Goal: Transaction & Acquisition: Purchase product/service

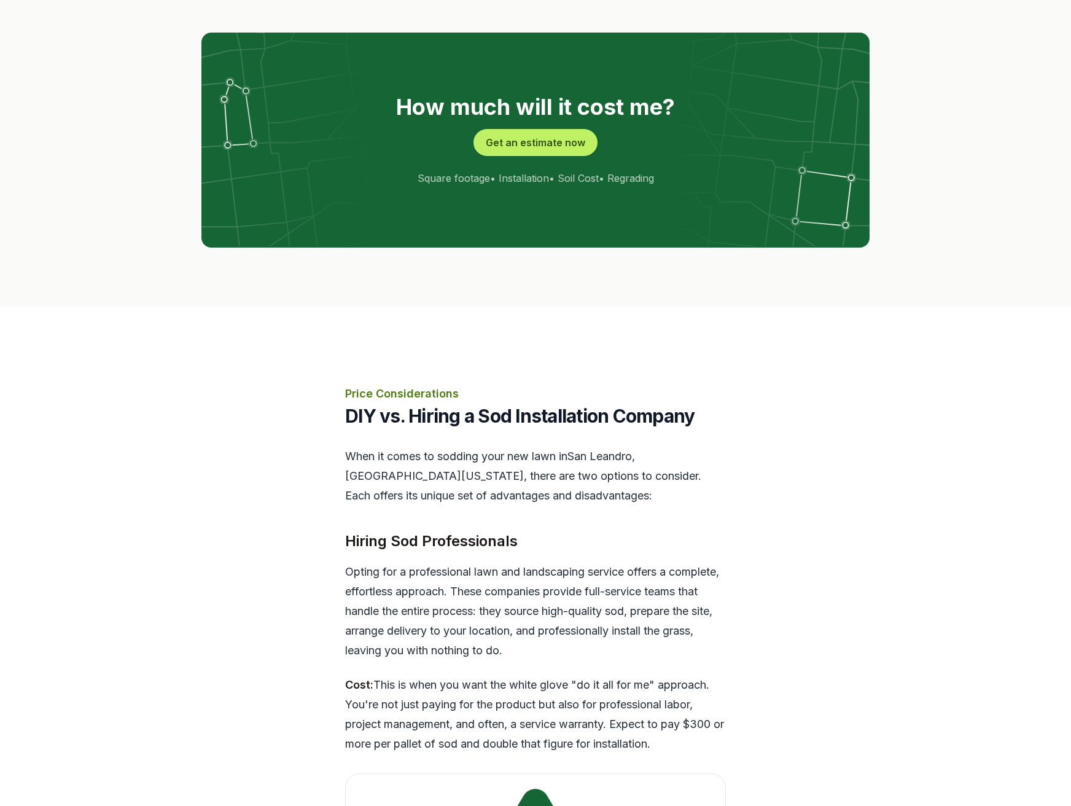
scroll to position [2491, 0]
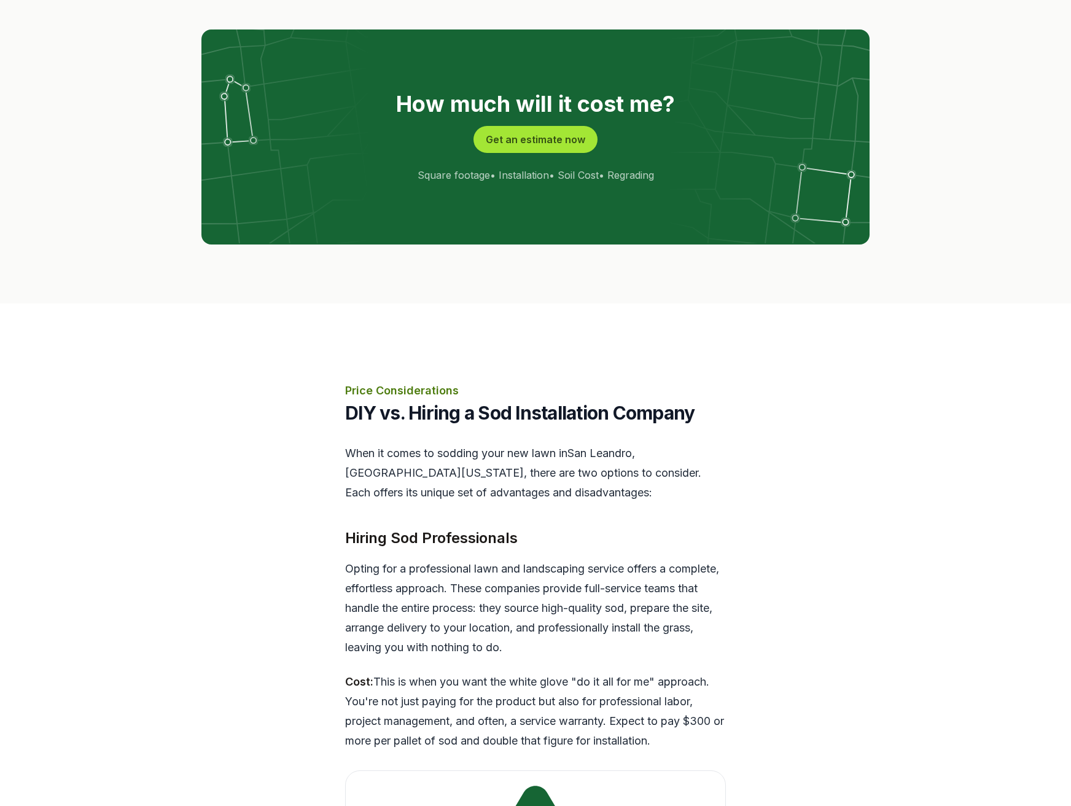
click at [541, 126] on button "Get an estimate now" at bounding box center [536, 139] width 124 height 27
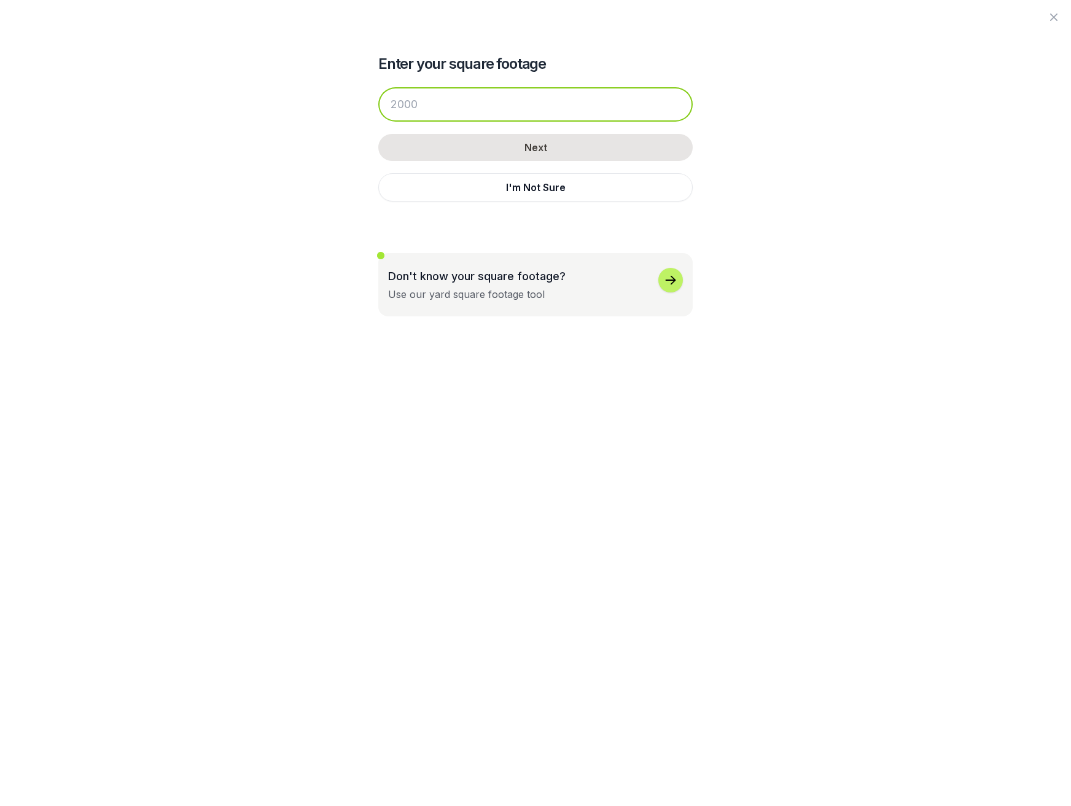
click at [541, 99] on input "number" at bounding box center [535, 104] width 315 height 34
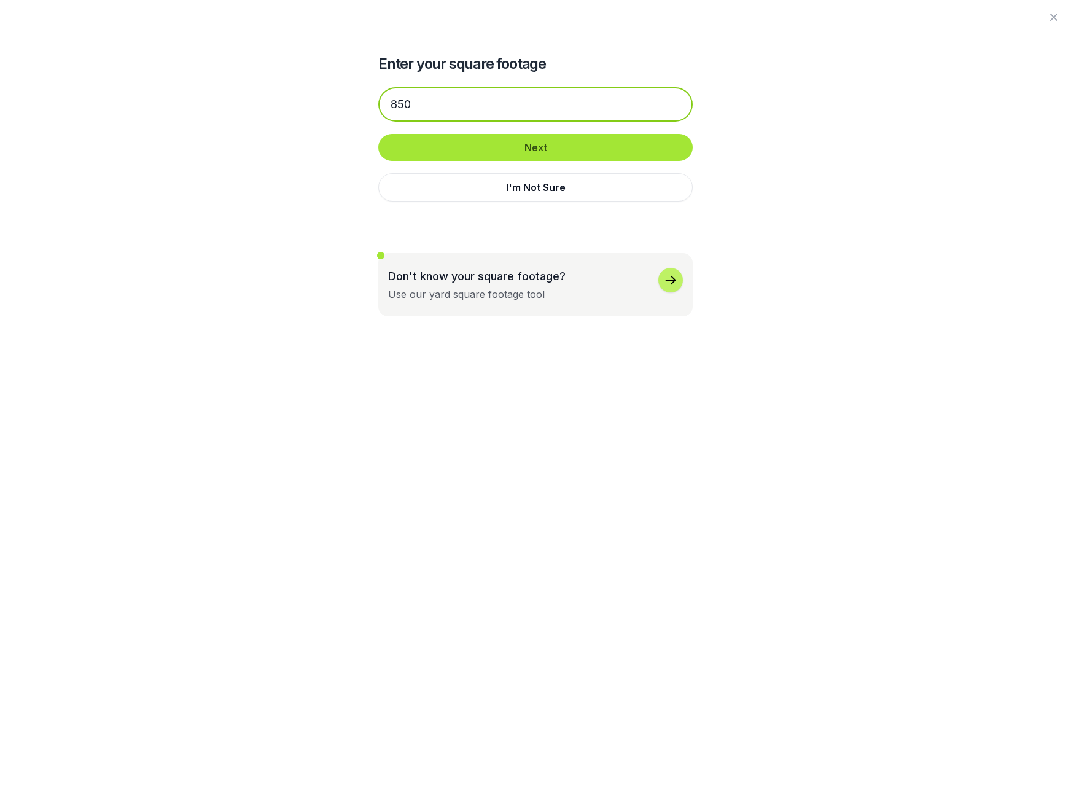
type input "850"
click at [551, 157] on button "Next" at bounding box center [535, 147] width 315 height 27
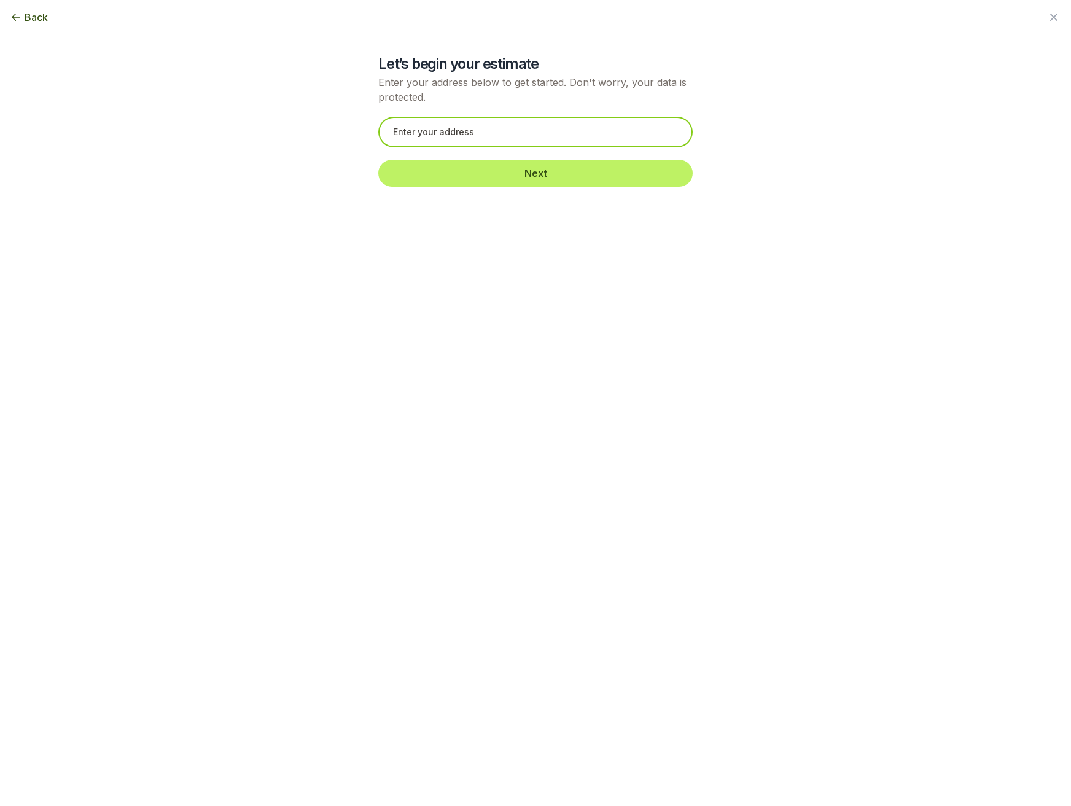
click at [466, 133] on input "text" at bounding box center [535, 132] width 315 height 31
drag, startPoint x: 407, startPoint y: 133, endPoint x: 399, endPoint y: 131, distance: 8.7
click at [399, 131] on input "[STREET_ADDRESS][PERSON_NAME]" at bounding box center [535, 132] width 315 height 31
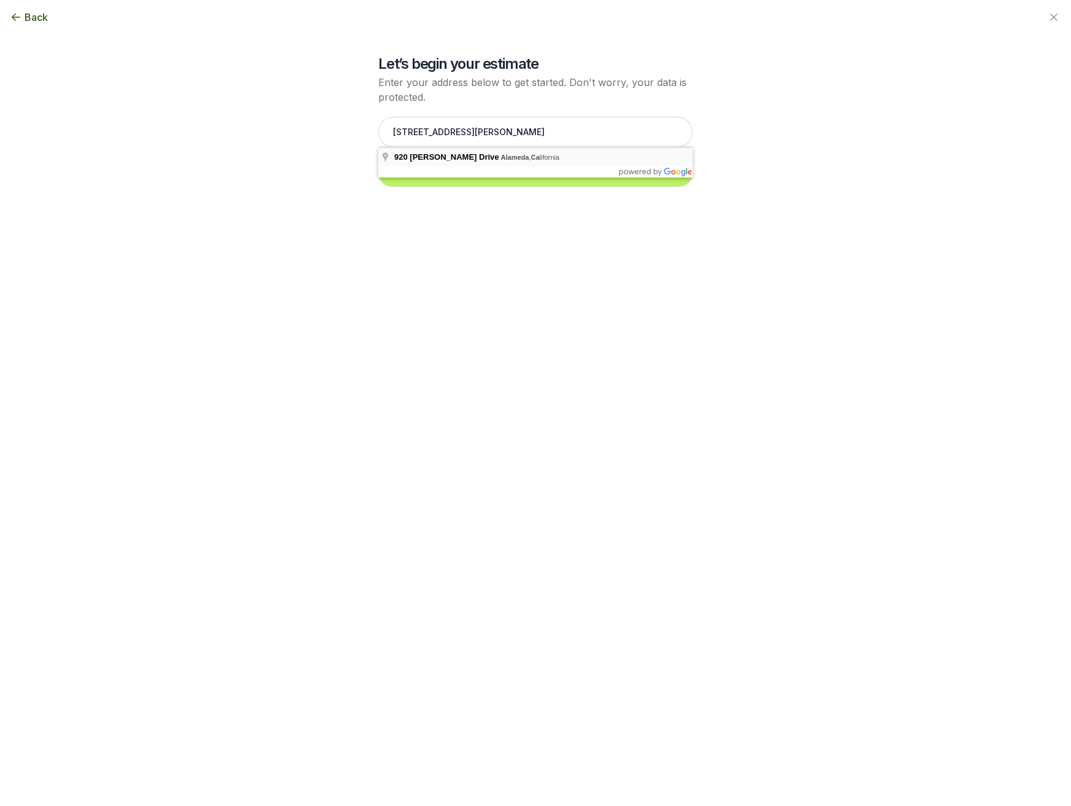
type input "[STREET_ADDRESS][PERSON_NAME][US_STATE]"
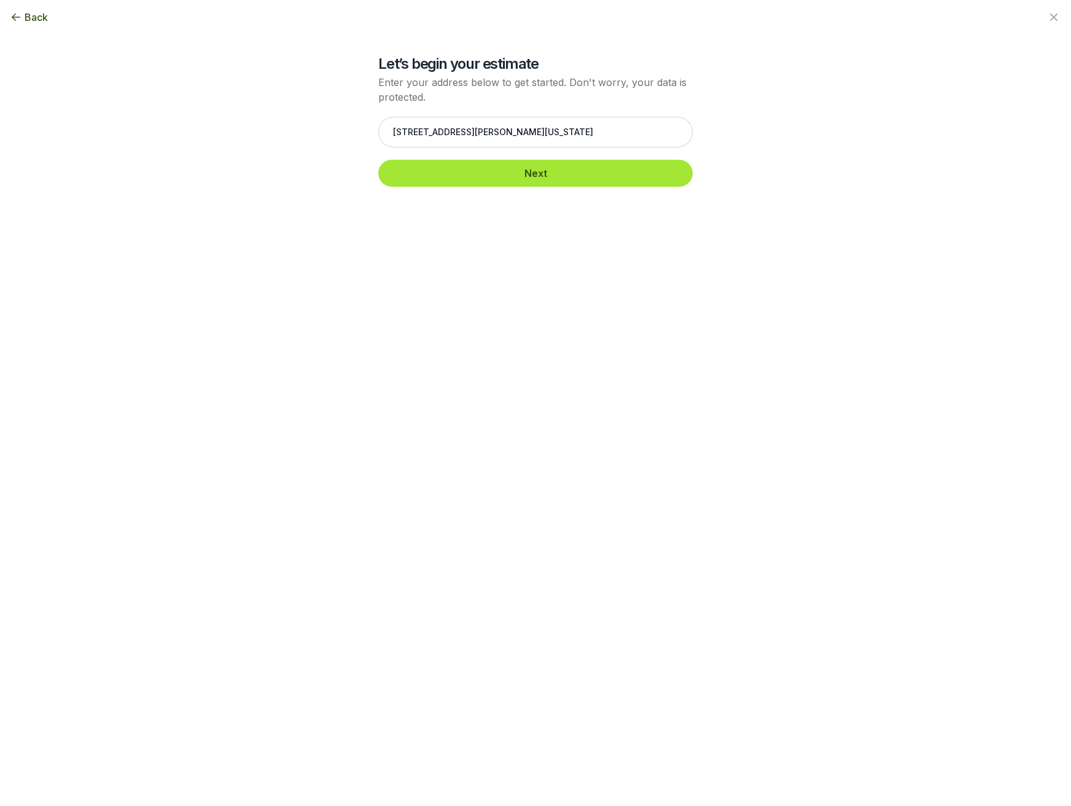
click at [555, 176] on button "Next" at bounding box center [535, 173] width 315 height 27
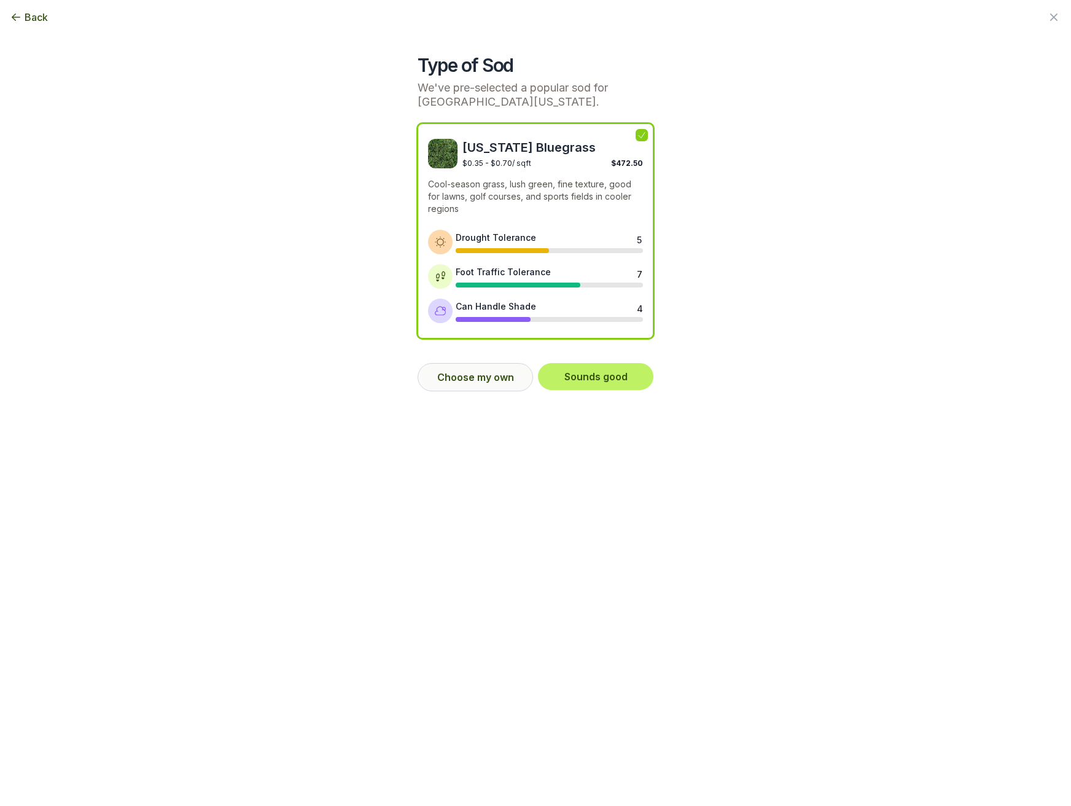
click at [481, 375] on button "Choose my own" at bounding box center [475, 377] width 115 height 28
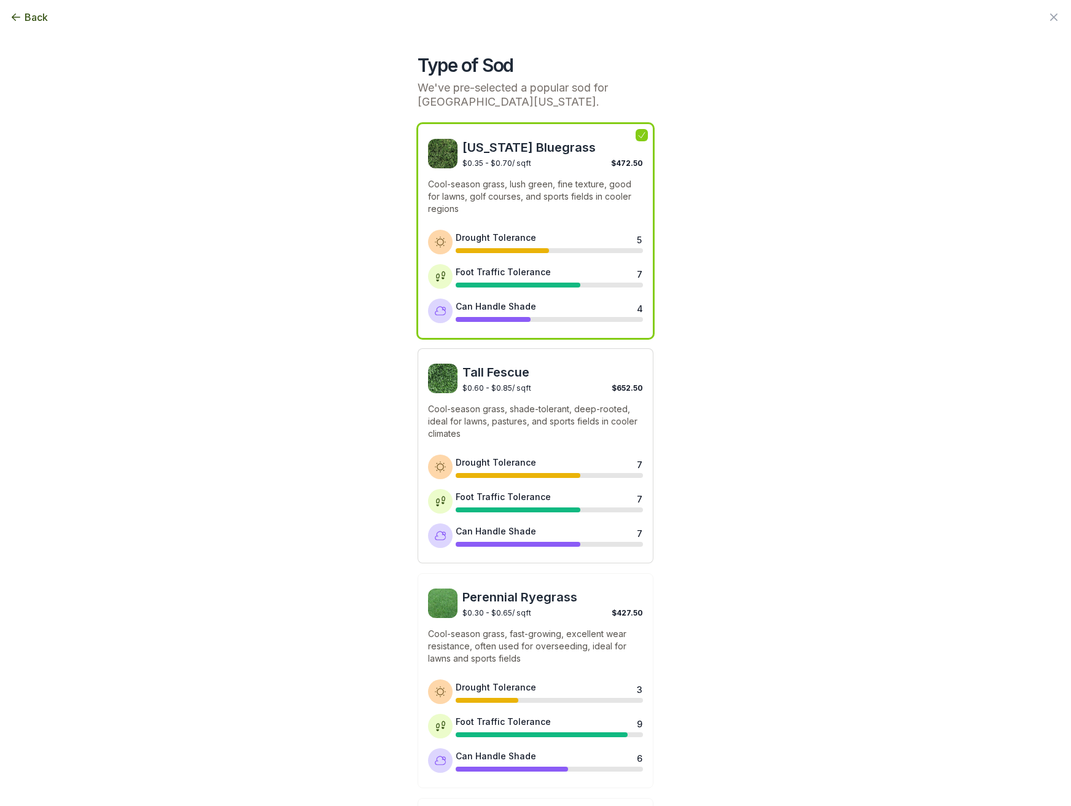
scroll to position [0, 0]
click at [560, 410] on p "Cool-season grass, shade-tolerant, deep-rooted, ideal for lawns, pastures, and …" at bounding box center [535, 421] width 215 height 37
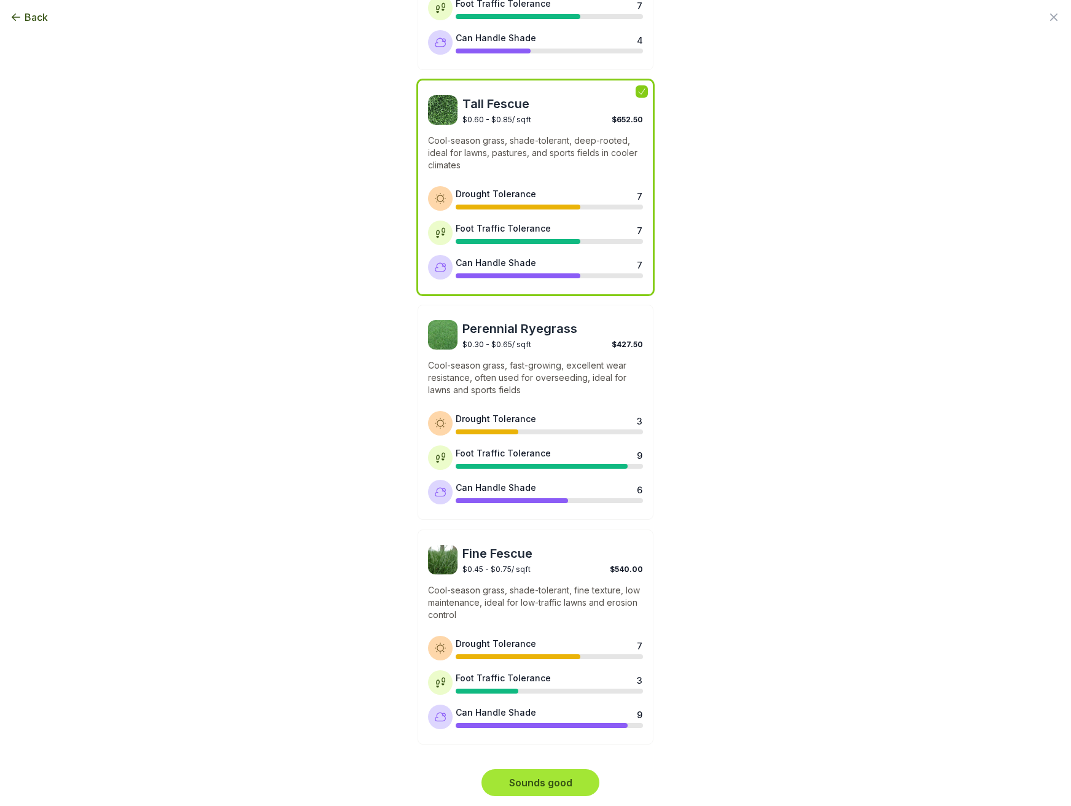
scroll to position [268, 0]
click at [555, 786] on button "Sounds good" at bounding box center [541, 783] width 118 height 27
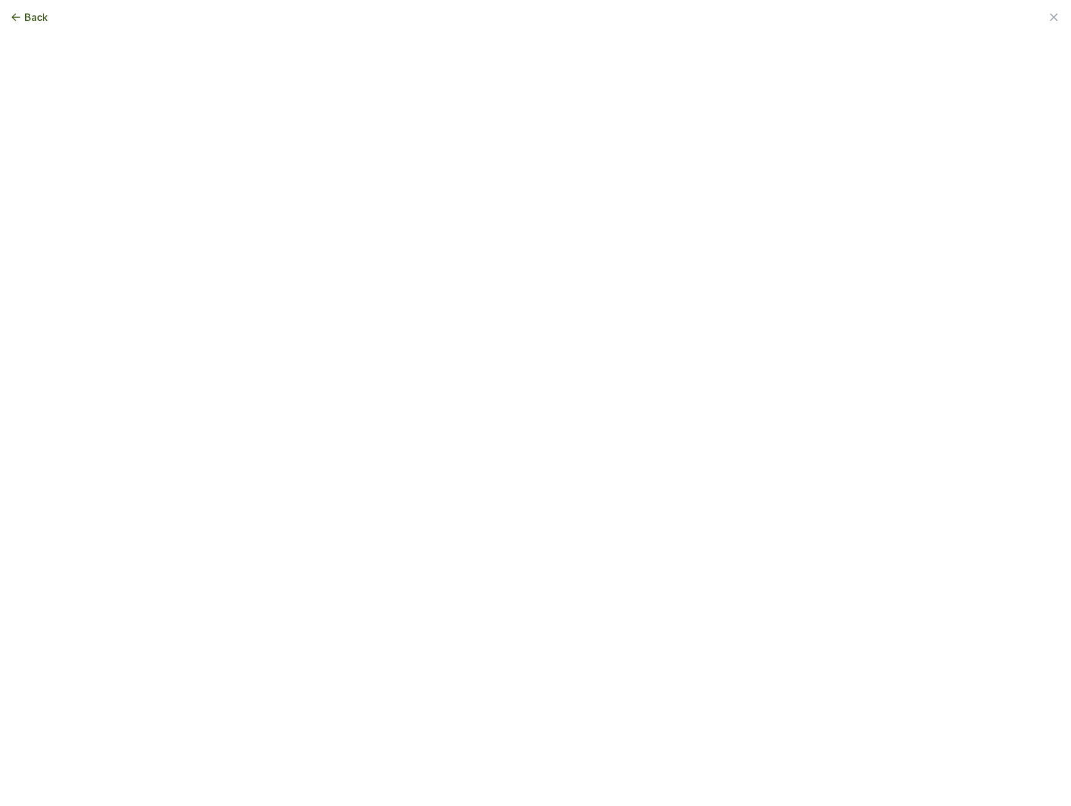
scroll to position [0, 0]
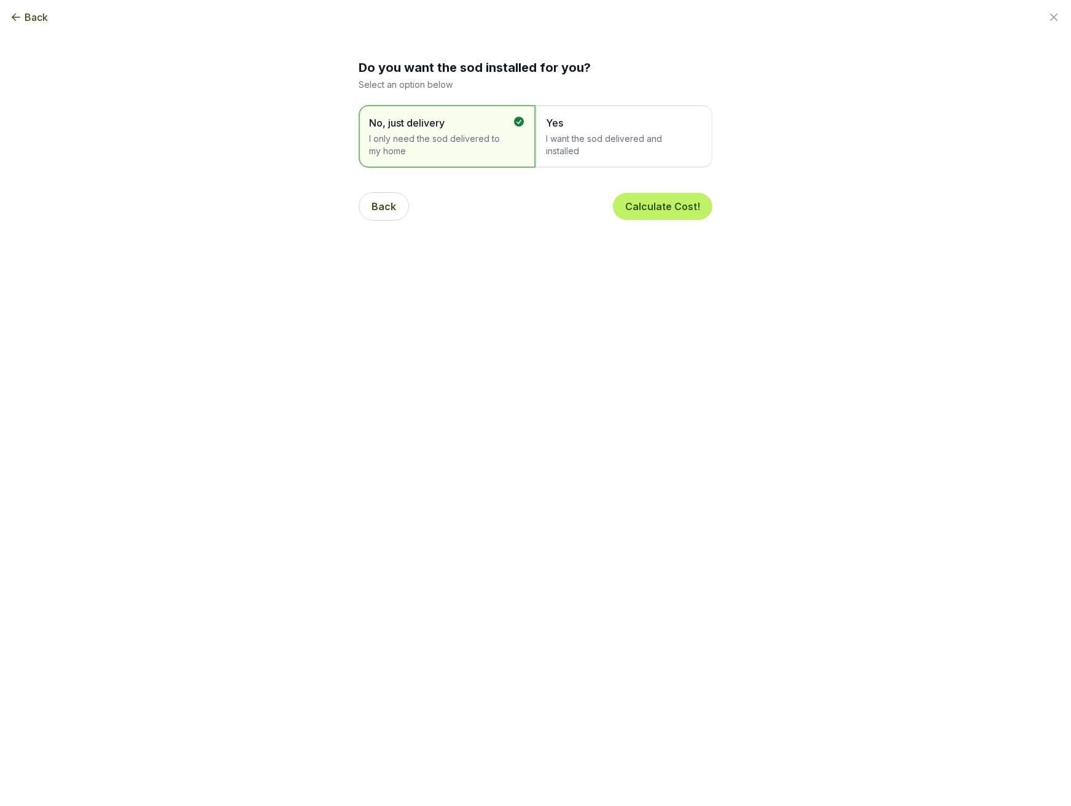
click at [604, 137] on span "I want the sod delivered and installed" at bounding box center [618, 145] width 144 height 25
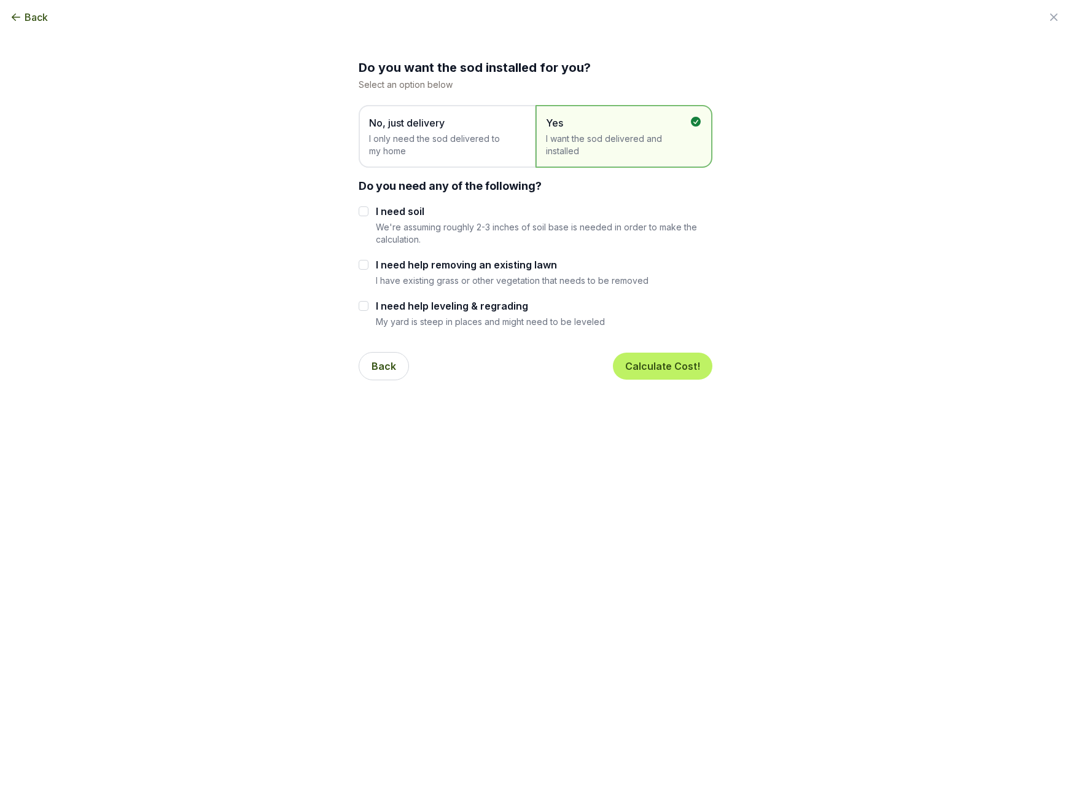
click at [366, 262] on input "I need help removing an existing lawn" at bounding box center [364, 265] width 10 height 10
checkbox input "true"
click at [366, 213] on input "I need soil" at bounding box center [364, 211] width 10 height 10
checkbox input "true"
click at [671, 364] on button "Calculate Cost!" at bounding box center [663, 366] width 100 height 27
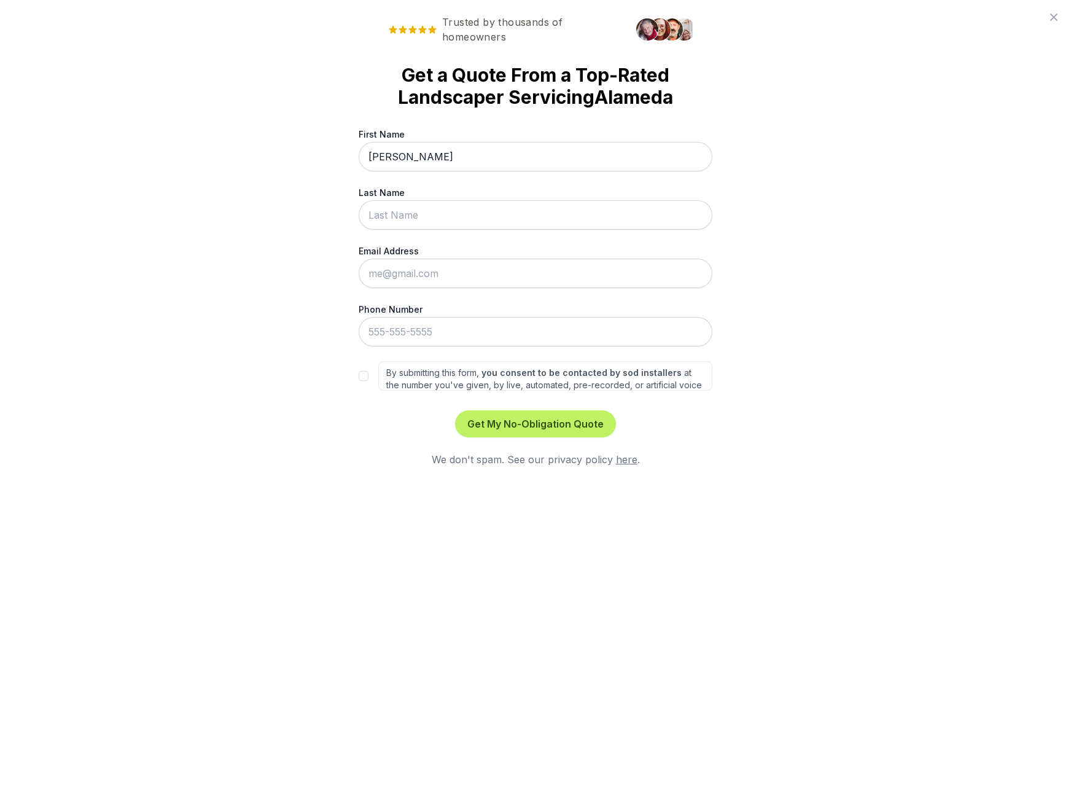
type input "[PERSON_NAME]"
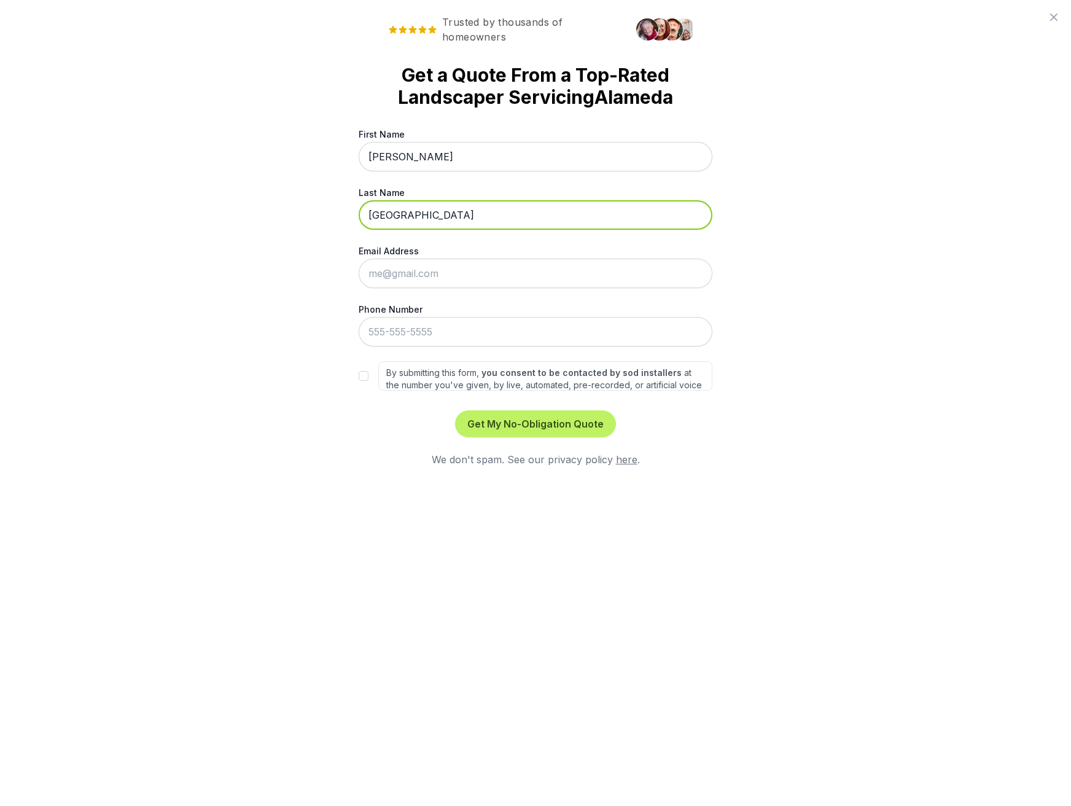
type input "[GEOGRAPHIC_DATA]"
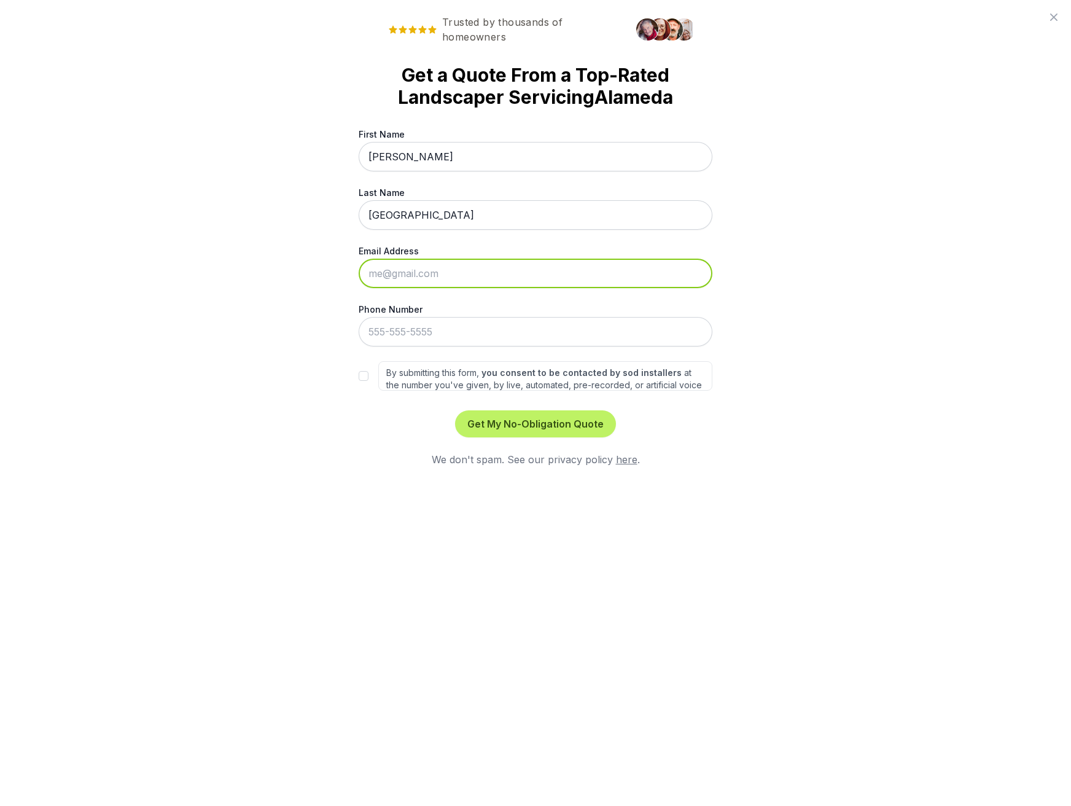
type input "[EMAIL_ADDRESS][DOMAIN_NAME]"
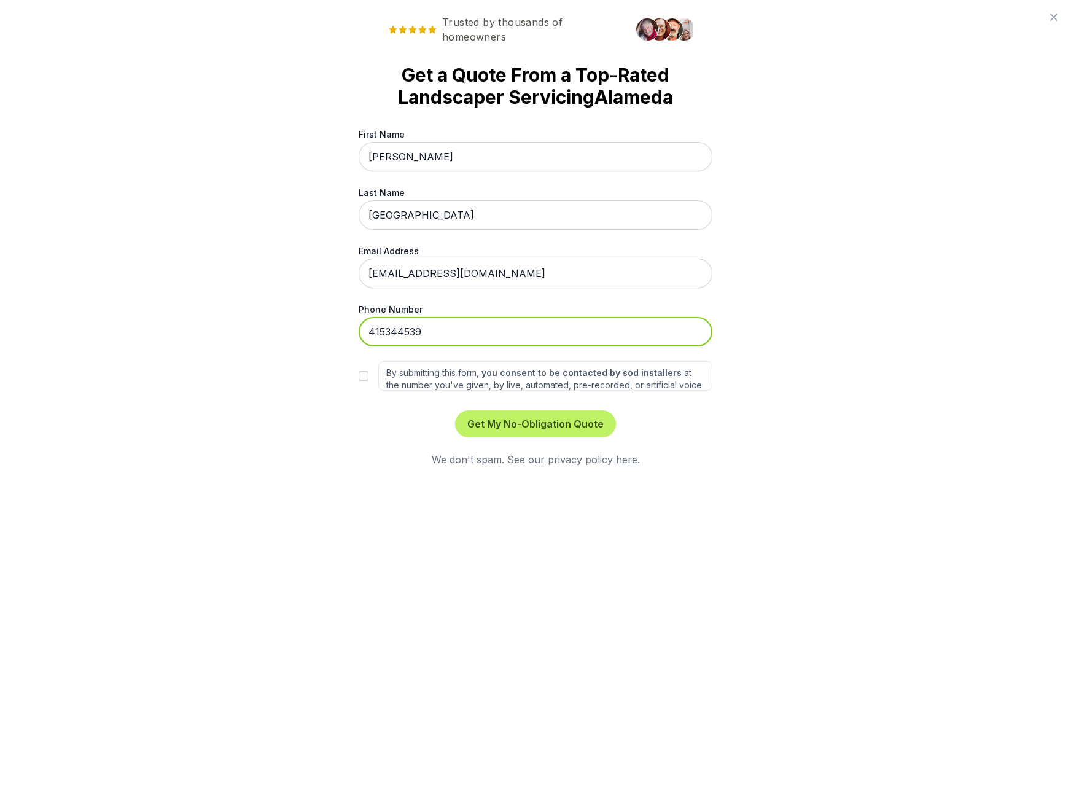
type input "[PHONE_NUMBER]"
click at [362, 376] on input "By submitting this form, you consent to be contacted by sod installers at the n…" at bounding box center [364, 376] width 10 height 10
checkbox input "true"
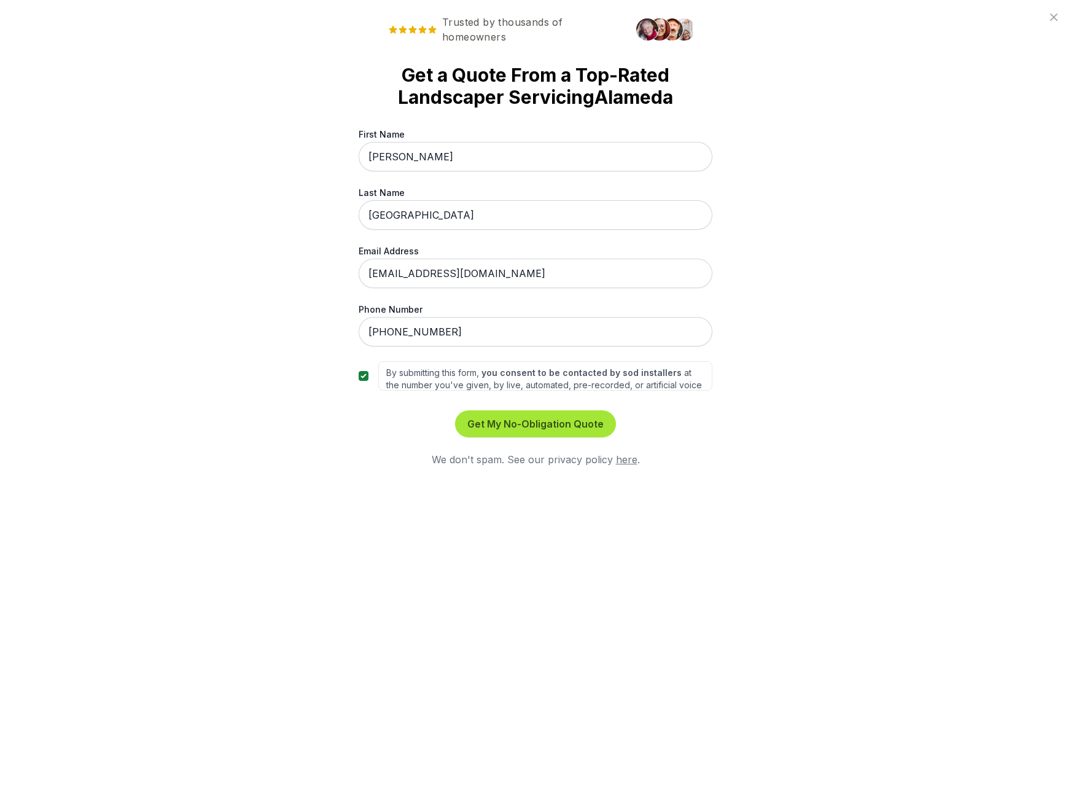
click at [557, 420] on button "Get My No-Obligation Quote" at bounding box center [535, 423] width 161 height 27
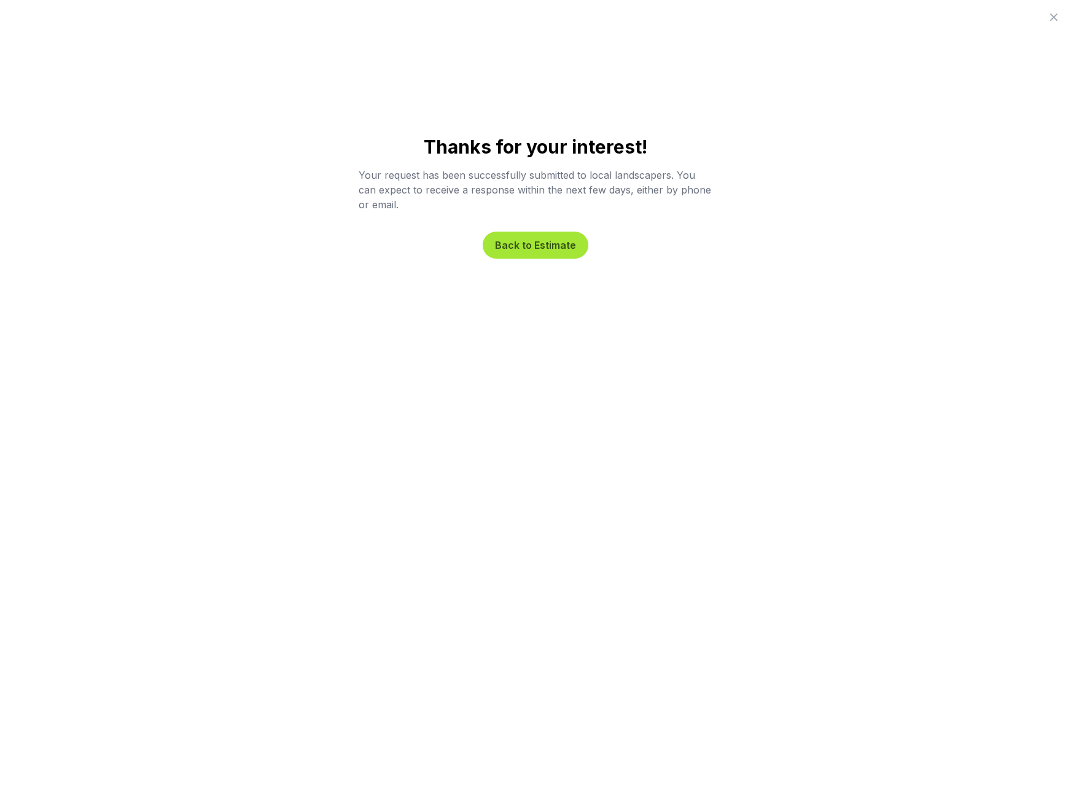
click at [552, 245] on button "Back to Estimate" at bounding box center [536, 245] width 106 height 27
